Goal: Task Accomplishment & Management: Use online tool/utility

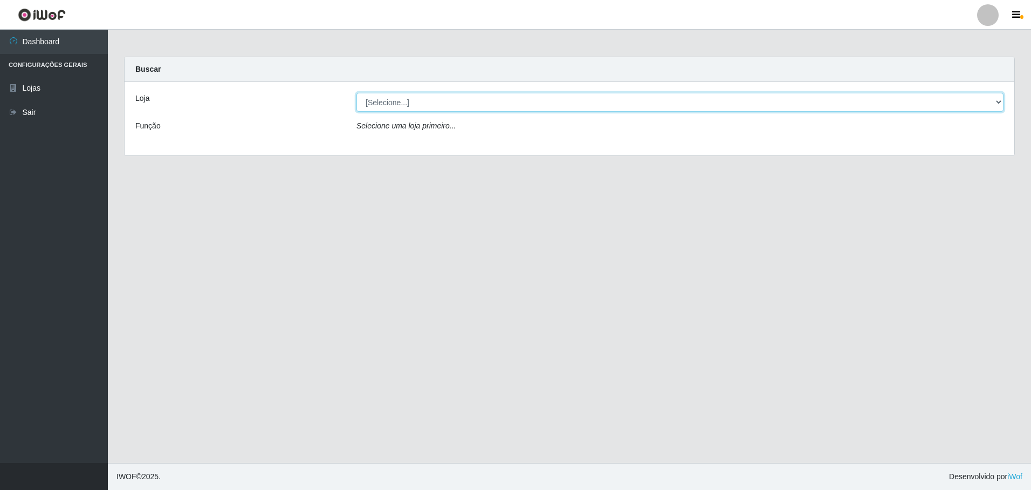
click at [422, 101] on select "[Selecione...] Extrabom - Loja 05 [GEOGRAPHIC_DATA]" at bounding box center [680, 102] width 647 height 19
select select "494"
click at [357, 93] on select "[Selecione...] Extrabom - Loja 05 [GEOGRAPHIC_DATA]" at bounding box center [680, 102] width 647 height 19
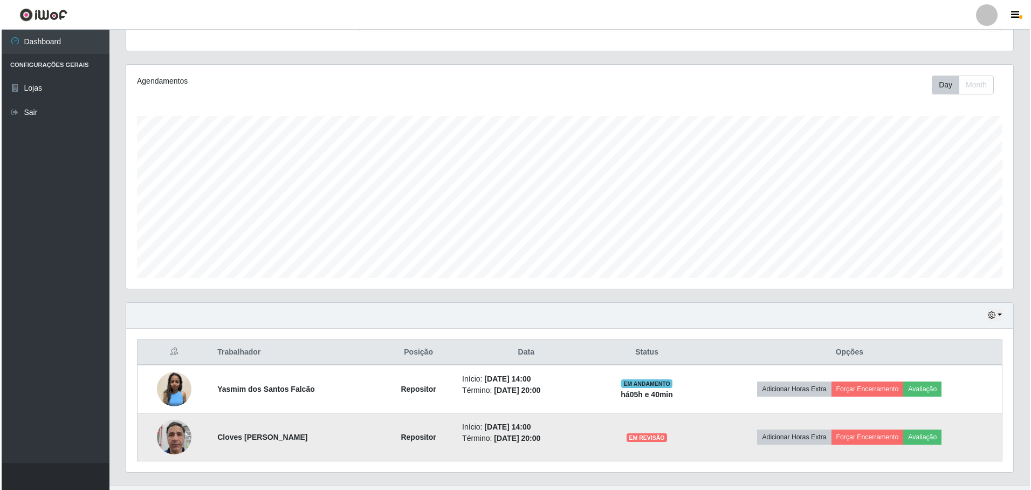
scroll to position [131, 0]
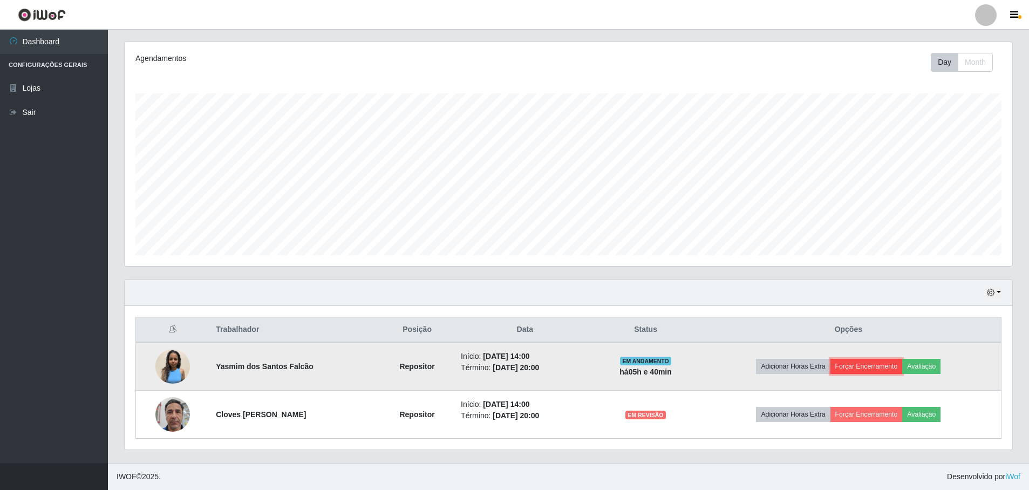
click at [873, 366] on button "Forçar Encerramento" at bounding box center [866, 366] width 72 height 15
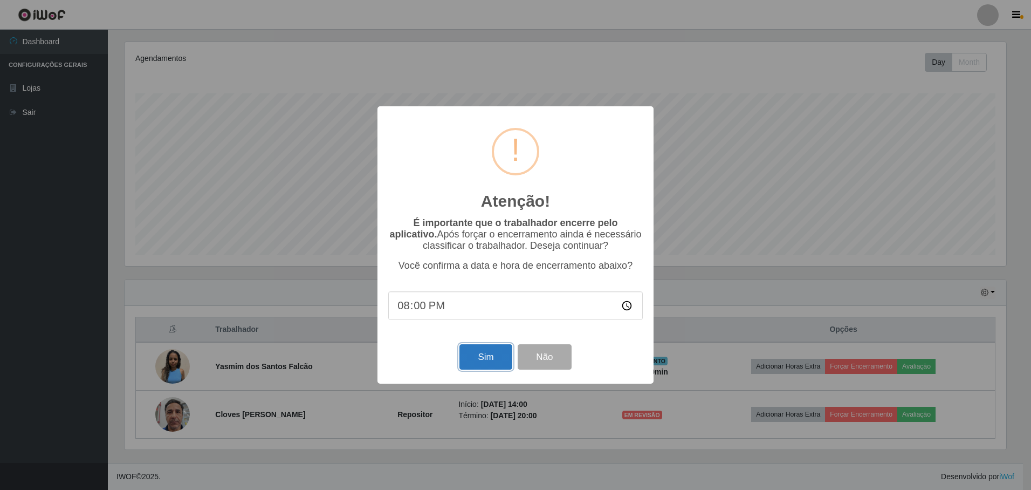
click at [491, 358] on button "Sim" at bounding box center [486, 356] width 52 height 25
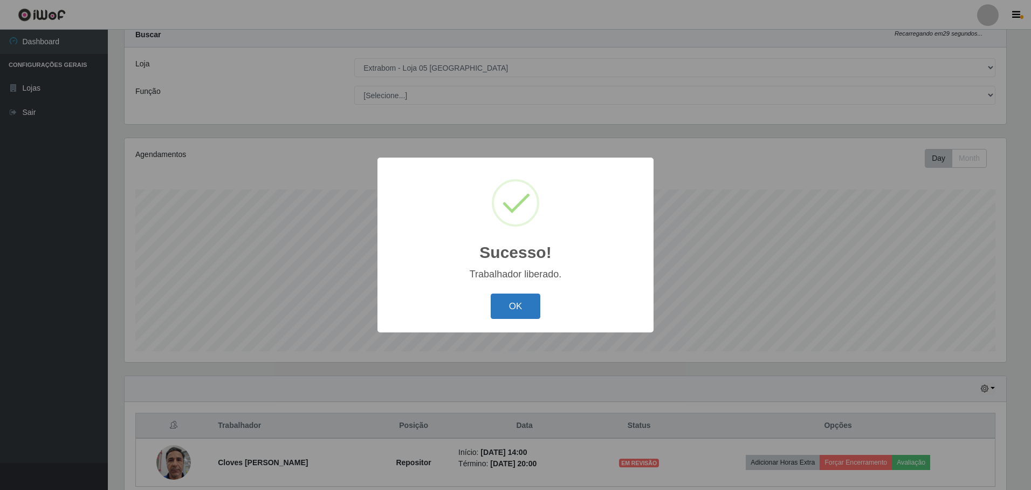
click at [513, 311] on button "OK" at bounding box center [516, 305] width 50 height 25
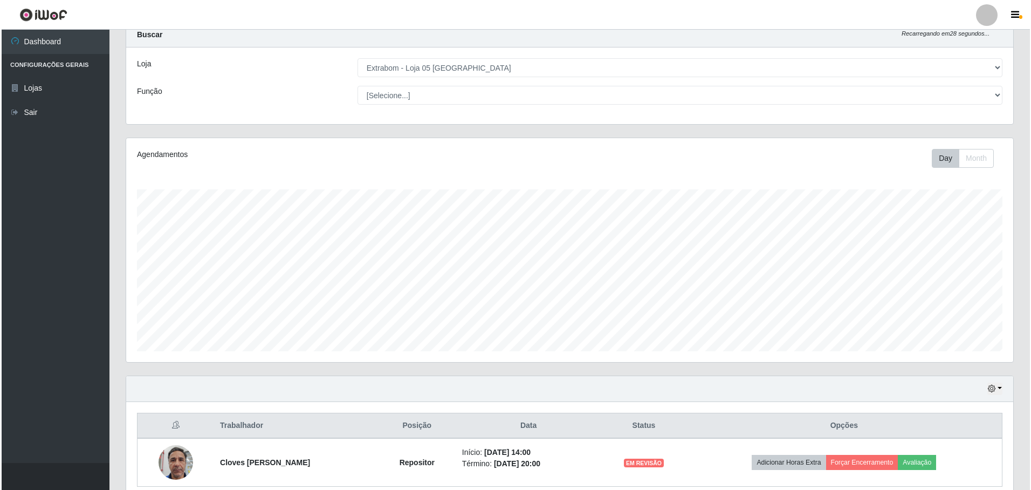
scroll to position [83, 0]
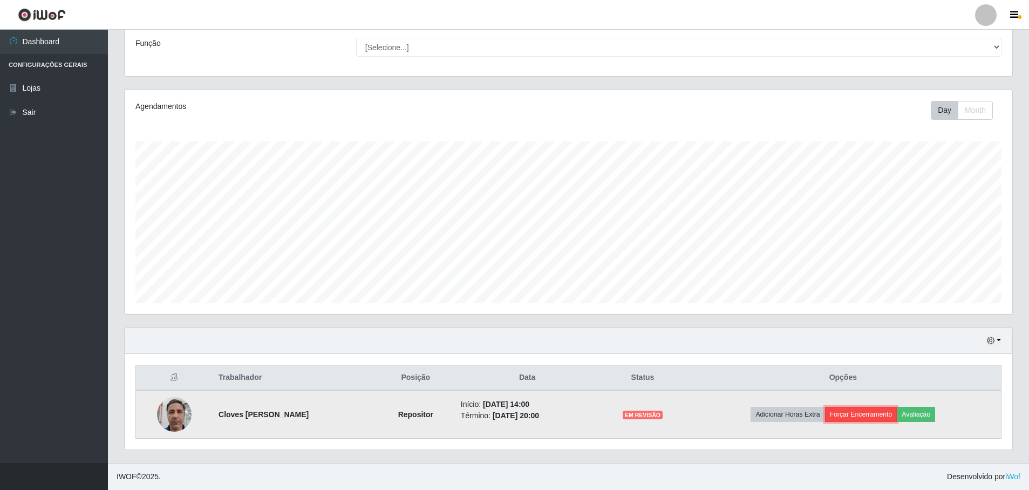
click at [857, 417] on button "Forçar Encerramento" at bounding box center [861, 414] width 72 height 15
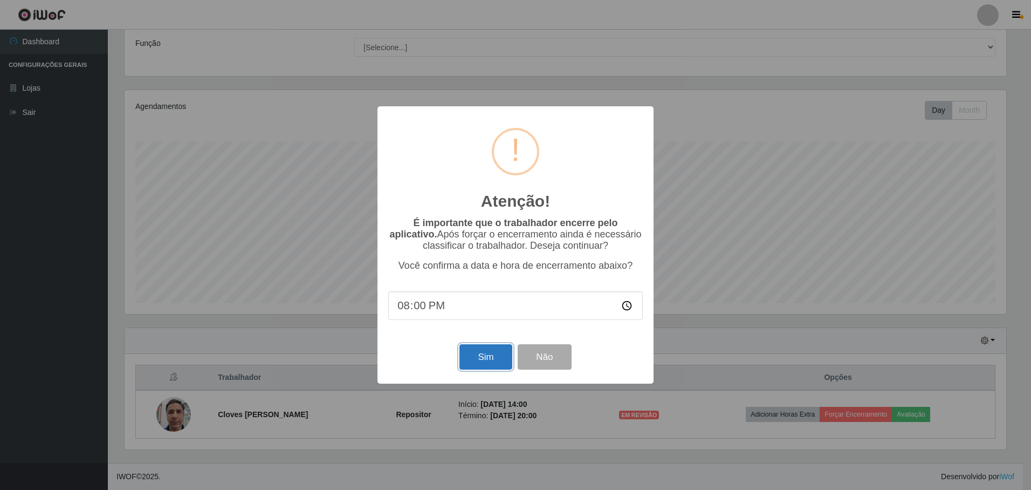
click at [480, 364] on button "Sim" at bounding box center [486, 356] width 52 height 25
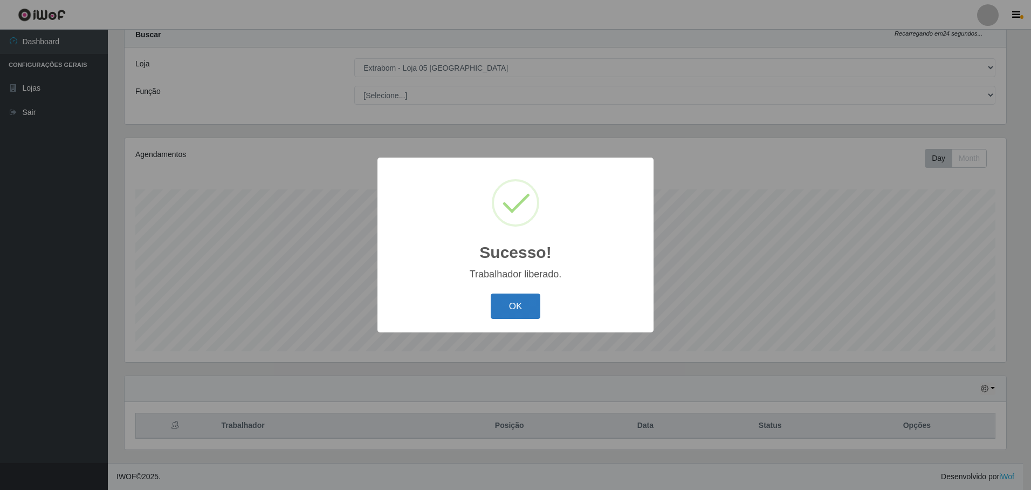
click at [508, 306] on button "OK" at bounding box center [516, 305] width 50 height 25
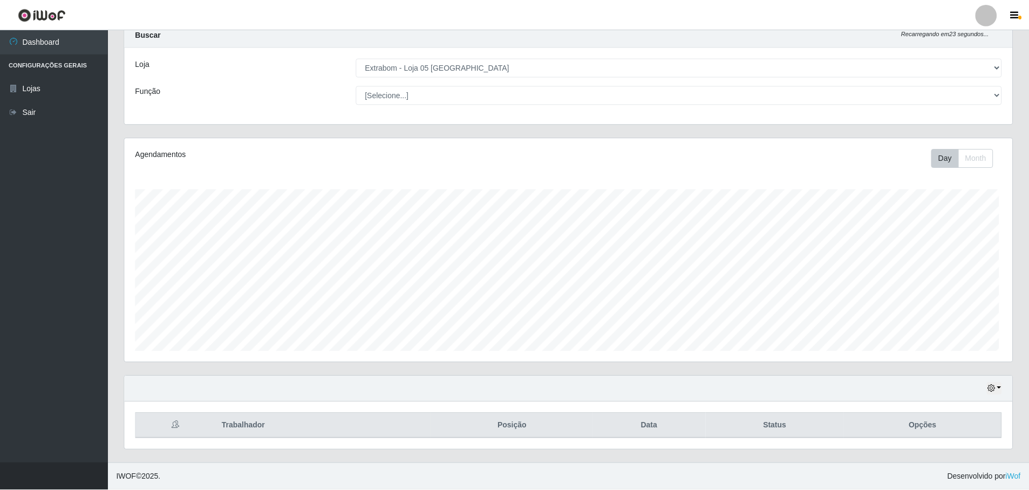
scroll to position [224, 887]
